Goal: Information Seeking & Learning: Learn about a topic

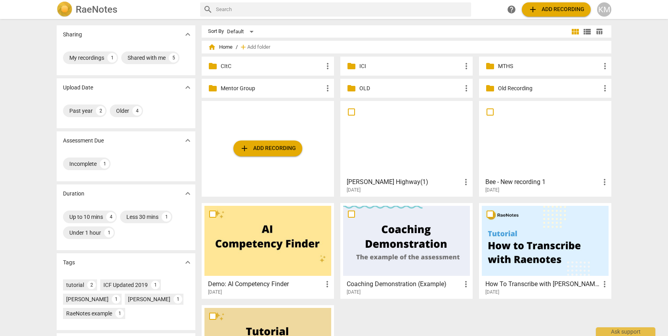
click at [518, 67] on p "MTHS" at bounding box center [549, 66] width 102 height 8
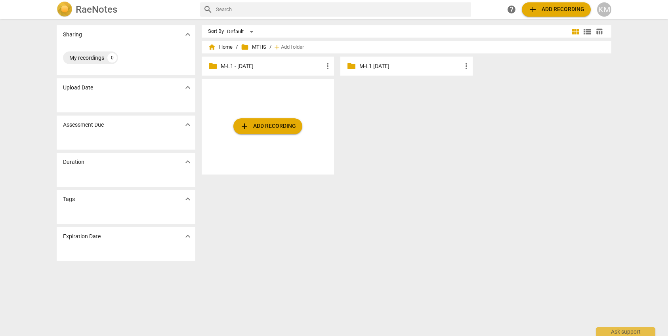
click at [264, 69] on p "M-L1 - [DATE]" at bounding box center [272, 66] width 102 height 8
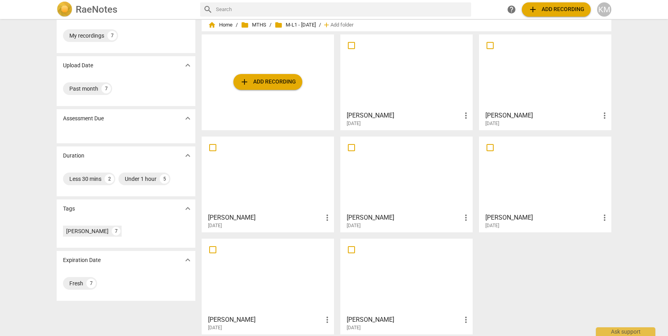
scroll to position [27, 0]
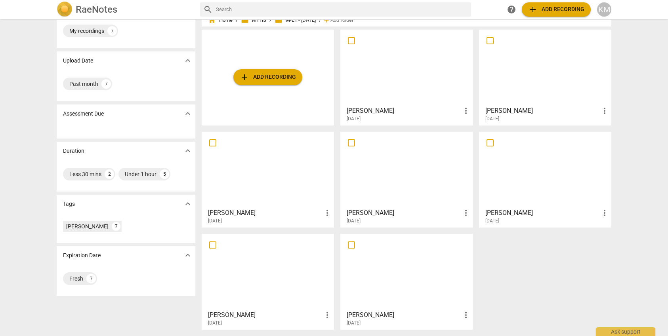
click at [305, 183] on div at bounding box center [267, 170] width 127 height 70
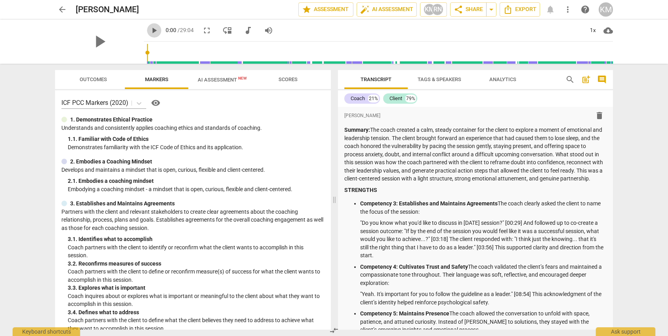
click at [149, 29] on span "play_arrow" at bounding box center [154, 31] width 10 height 10
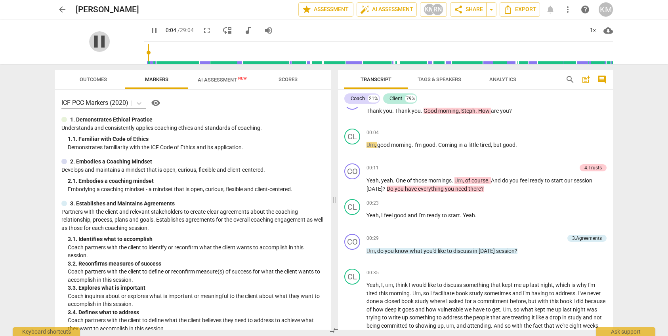
click at [94, 38] on span "pause" at bounding box center [99, 41] width 21 height 21
type input "5"
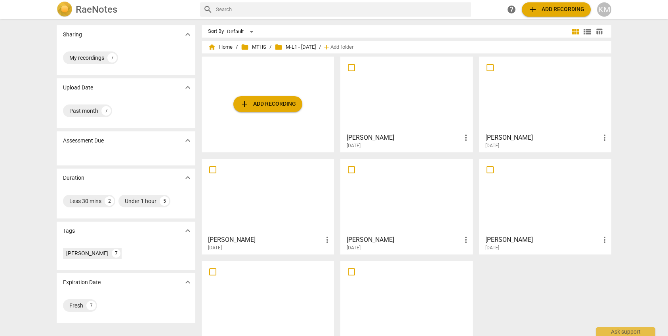
click at [410, 106] on div at bounding box center [406, 94] width 127 height 70
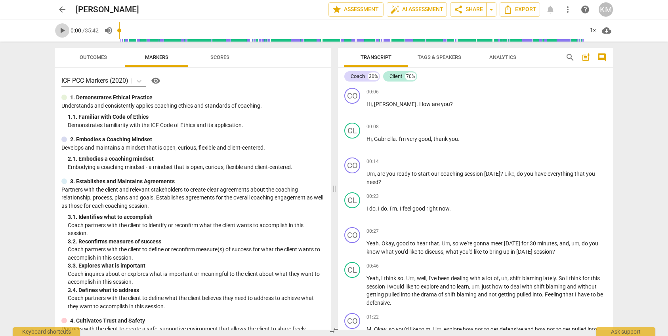
click at [58, 30] on span "play_arrow" at bounding box center [62, 31] width 10 height 10
click at [63, 31] on span "pause" at bounding box center [62, 31] width 10 height 10
type input "10"
click at [62, 10] on span "arrow_back" at bounding box center [62, 10] width 10 height 10
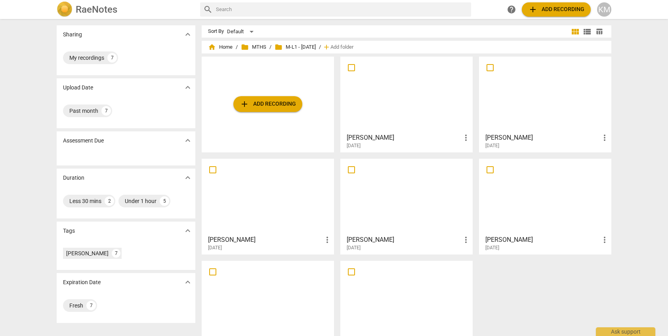
click at [290, 204] on div at bounding box center [267, 197] width 127 height 70
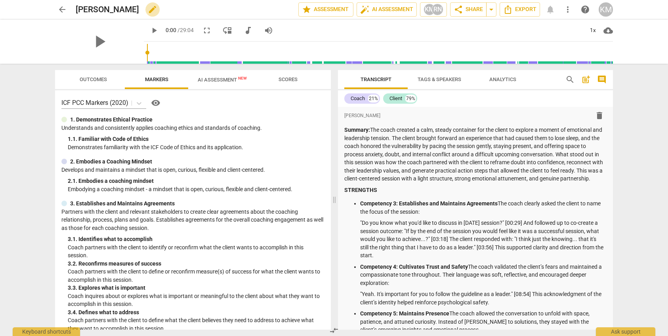
click at [148, 10] on span "edit" at bounding box center [153, 10] width 10 height 10
drag, startPoint x: 127, startPoint y: 11, endPoint x: 95, endPoint y: 14, distance: 32.2
click at [76, 9] on input "[PERSON_NAME]" at bounding box center [170, 9] width 188 height 15
type input "[PERSON_NAME] T1FS"
click at [268, 10] on span "done" at bounding box center [271, 10] width 10 height 10
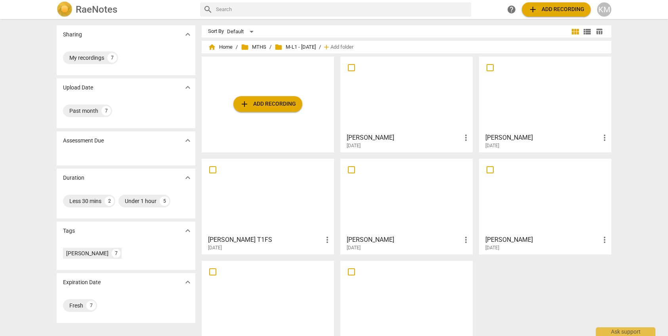
click at [418, 103] on div at bounding box center [406, 94] width 127 height 70
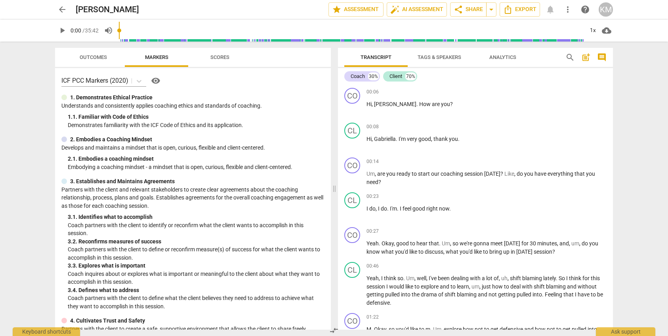
click at [61, 8] on span "arrow_back" at bounding box center [62, 10] width 10 height 10
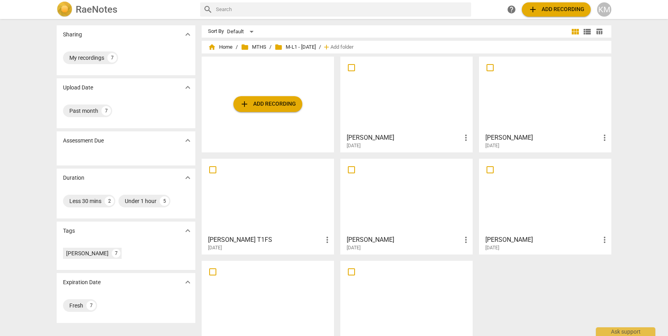
click at [412, 108] on div at bounding box center [406, 94] width 127 height 70
